Goal: Obtain resource: Obtain resource

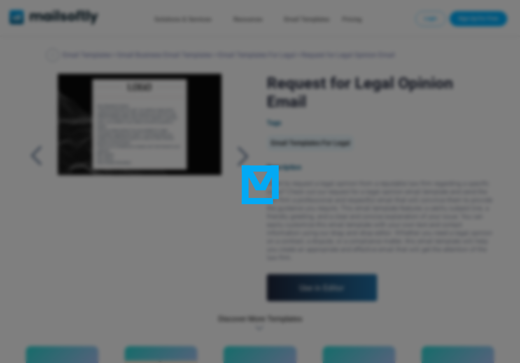
click at [149, 209] on div at bounding box center [260, 181] width 520 height 363
click at [403, 91] on div at bounding box center [260, 181] width 520 height 363
click at [182, 59] on div at bounding box center [260, 181] width 520 height 363
click at [258, 193] on div at bounding box center [259, 181] width 37 height 37
drag, startPoint x: 439, startPoint y: 69, endPoint x: 519, endPoint y: 58, distance: 81.0
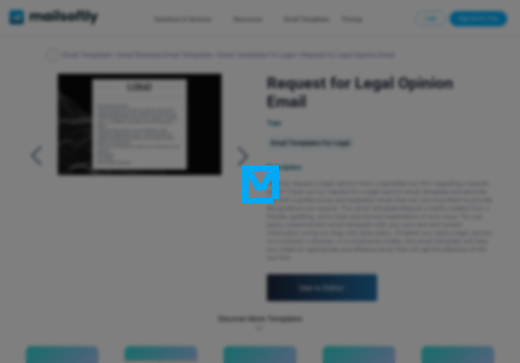
click at [438, 69] on div at bounding box center [260, 181] width 520 height 363
click at [272, 201] on div at bounding box center [260, 181] width 520 height 363
click at [272, 198] on div at bounding box center [259, 181] width 37 height 37
click at [271, 193] on div at bounding box center [259, 181] width 37 height 37
